Goal: Information Seeking & Learning: Understand process/instructions

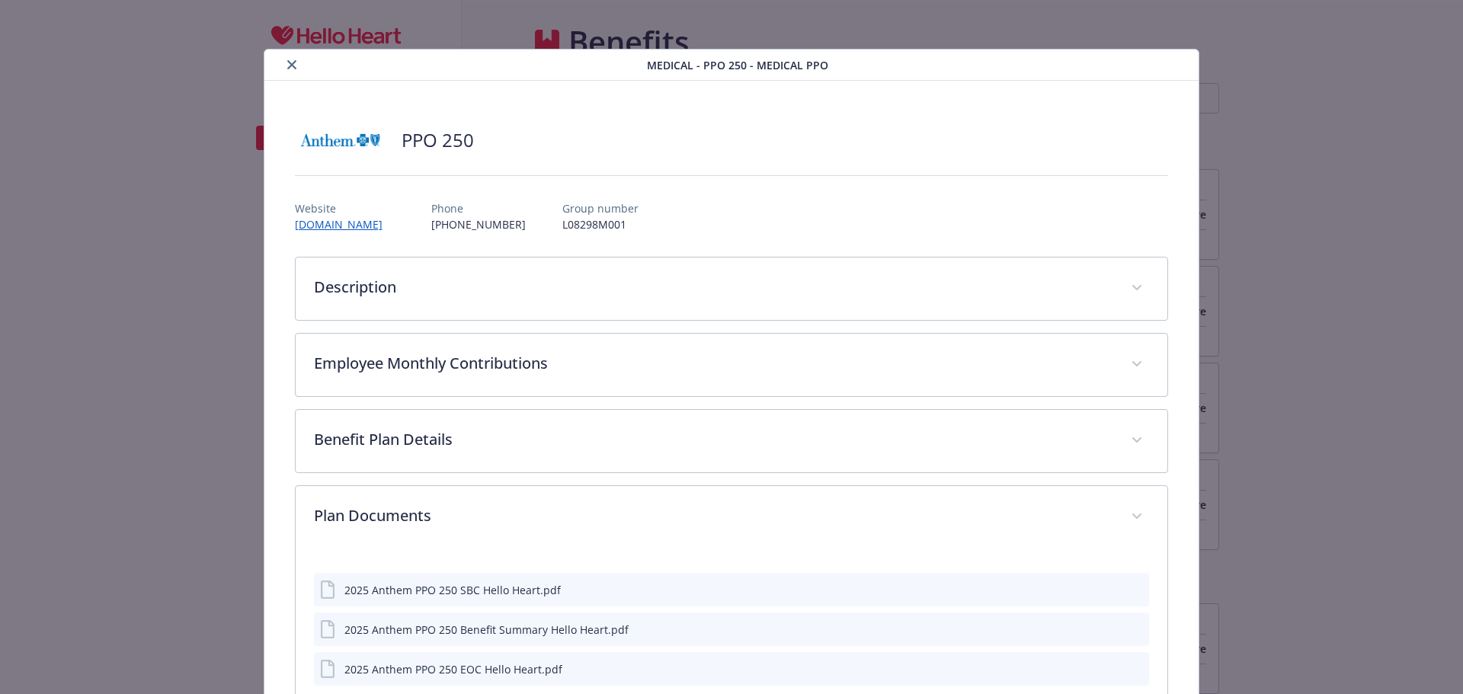
click at [287, 60] on icon "close" at bounding box center [291, 64] width 9 height 9
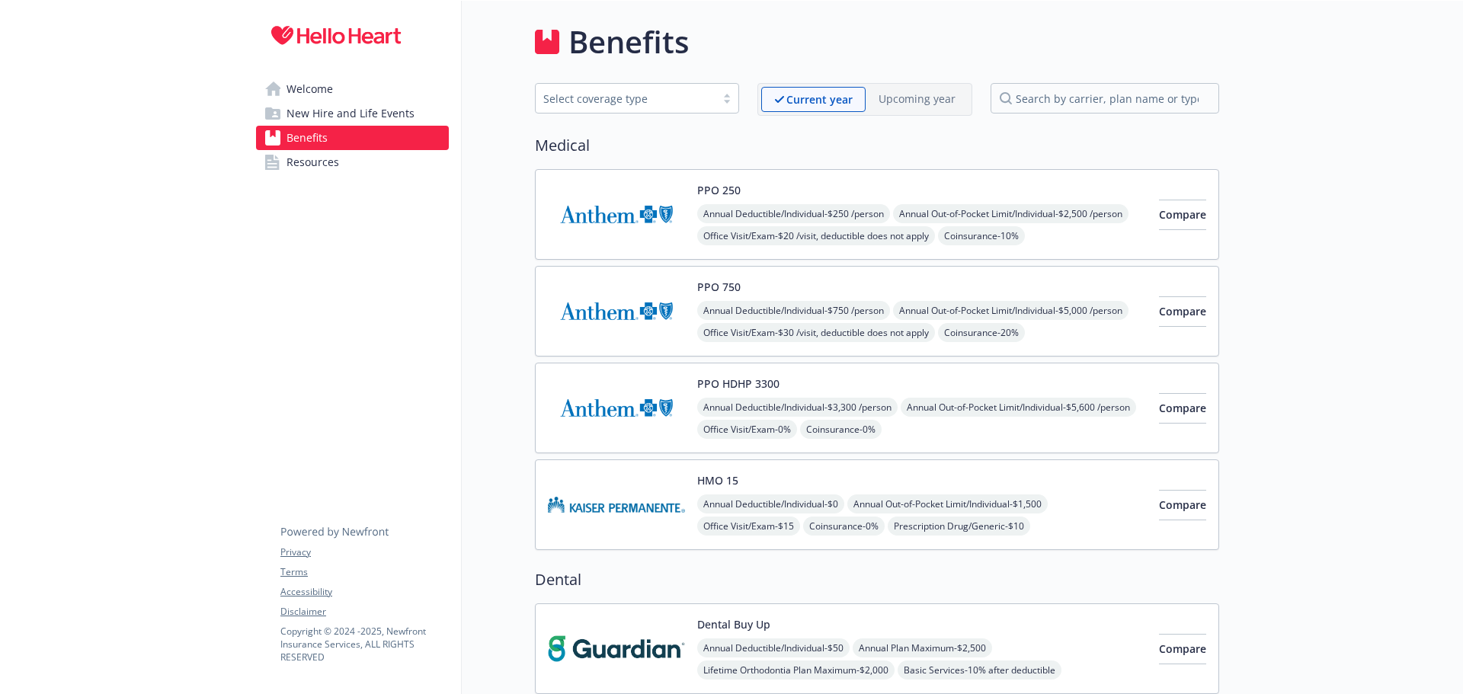
click at [677, 380] on img at bounding box center [616, 408] width 137 height 65
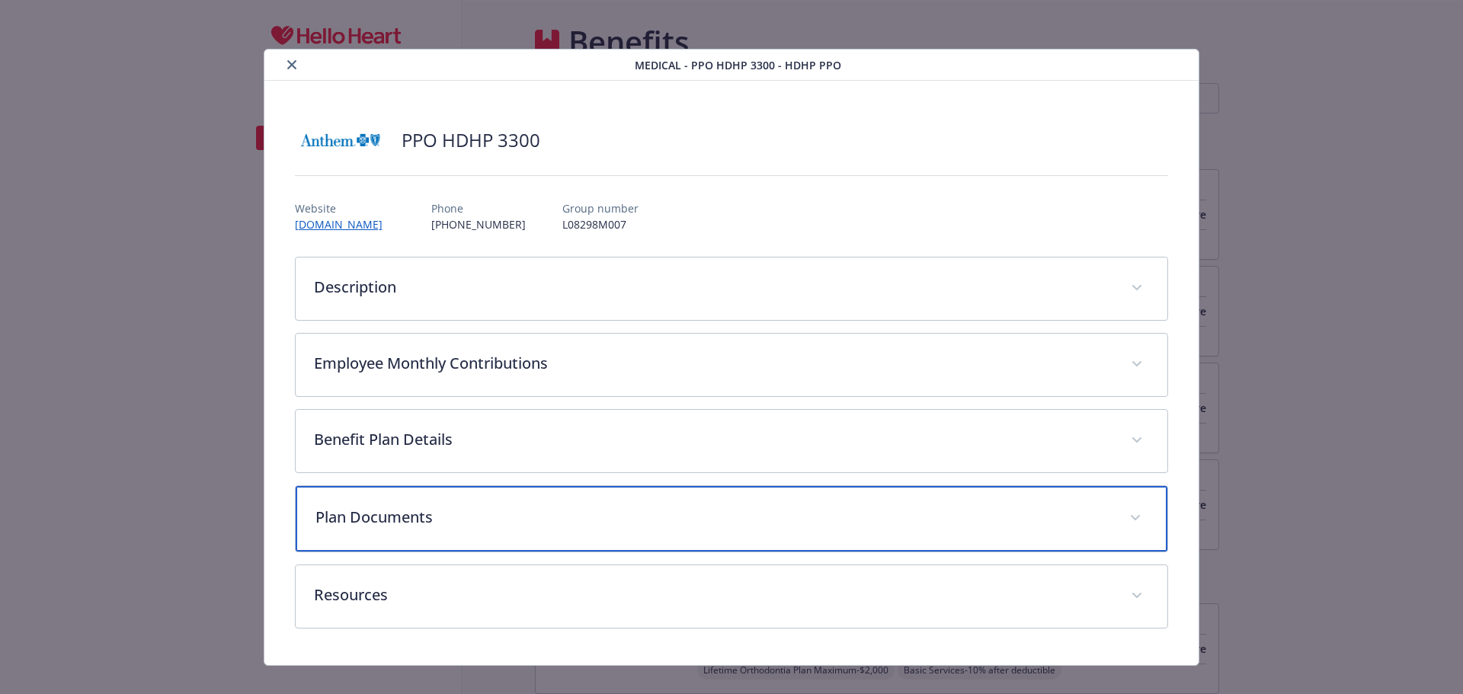
click at [472, 514] on p "Plan Documents" at bounding box center [713, 517] width 796 height 23
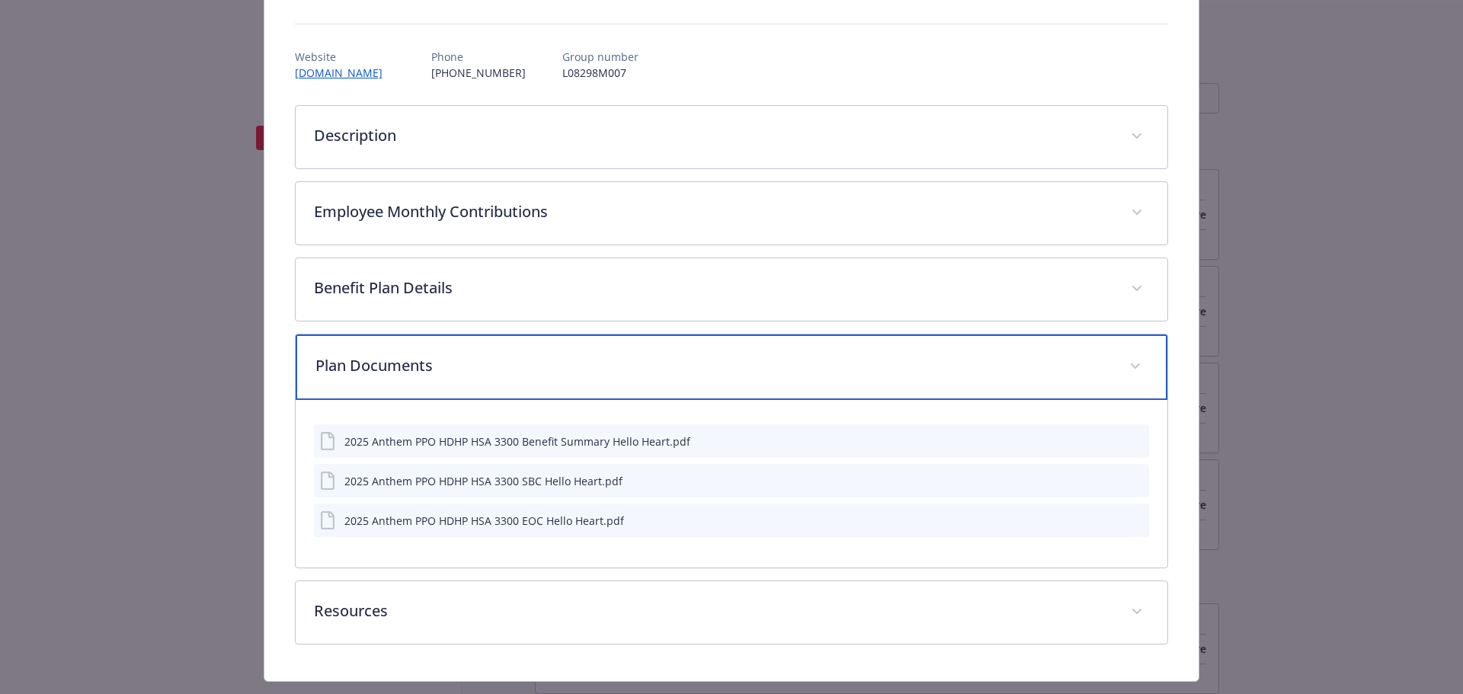
scroll to position [152, 0]
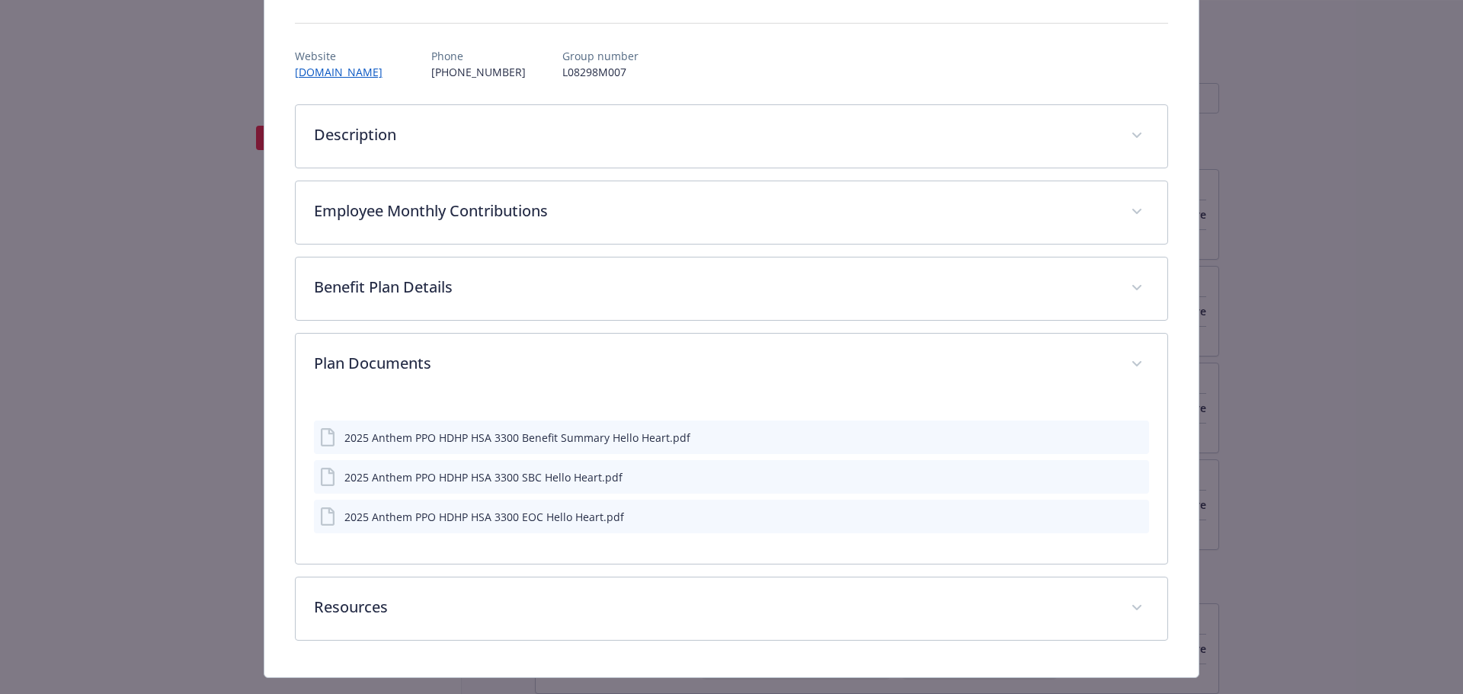
click at [1128, 479] on icon "preview file" at bounding box center [1135, 476] width 14 height 11
